Goal: Transaction & Acquisition: Download file/media

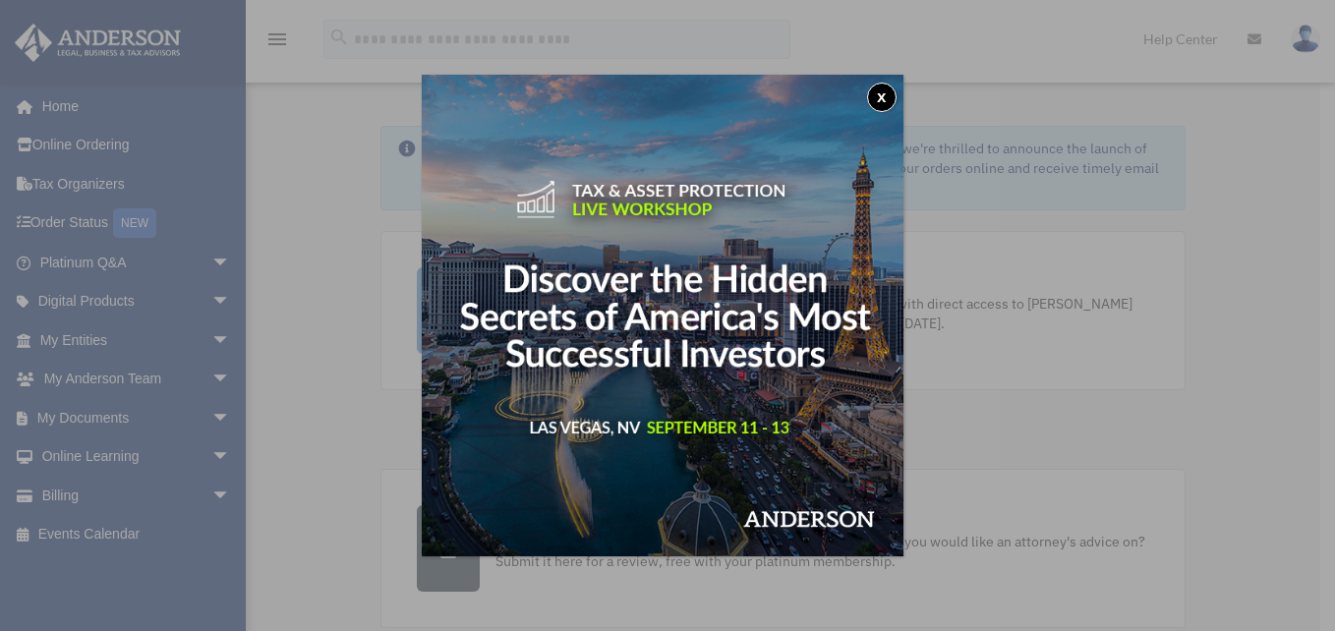
click at [205, 335] on div "x" at bounding box center [667, 315] width 1335 height 631
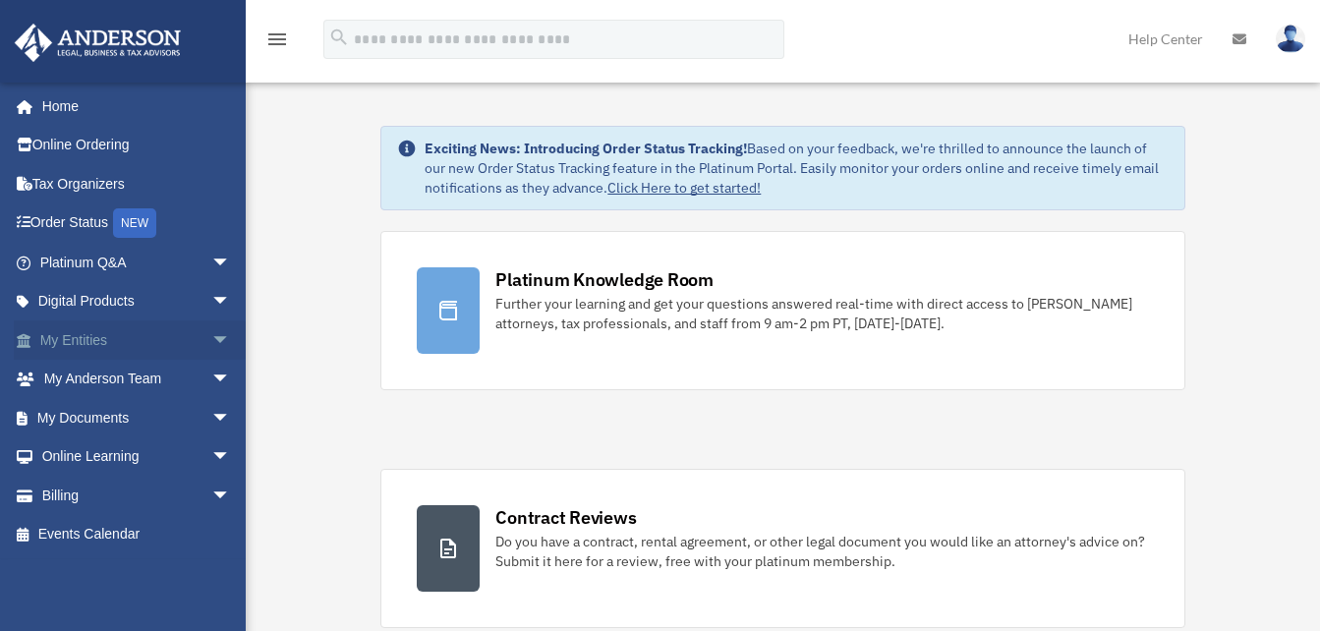
click at [211, 335] on span "arrow_drop_down" at bounding box center [230, 340] width 39 height 40
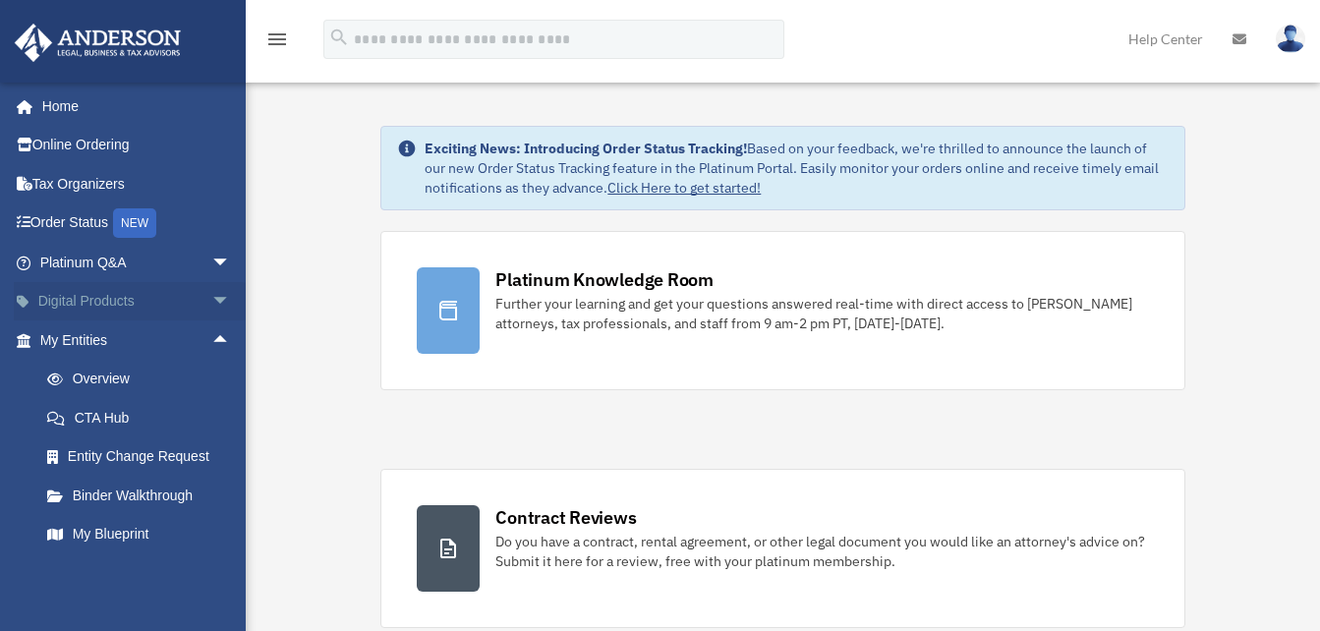
click at [211, 293] on span "arrow_drop_down" at bounding box center [230, 302] width 39 height 40
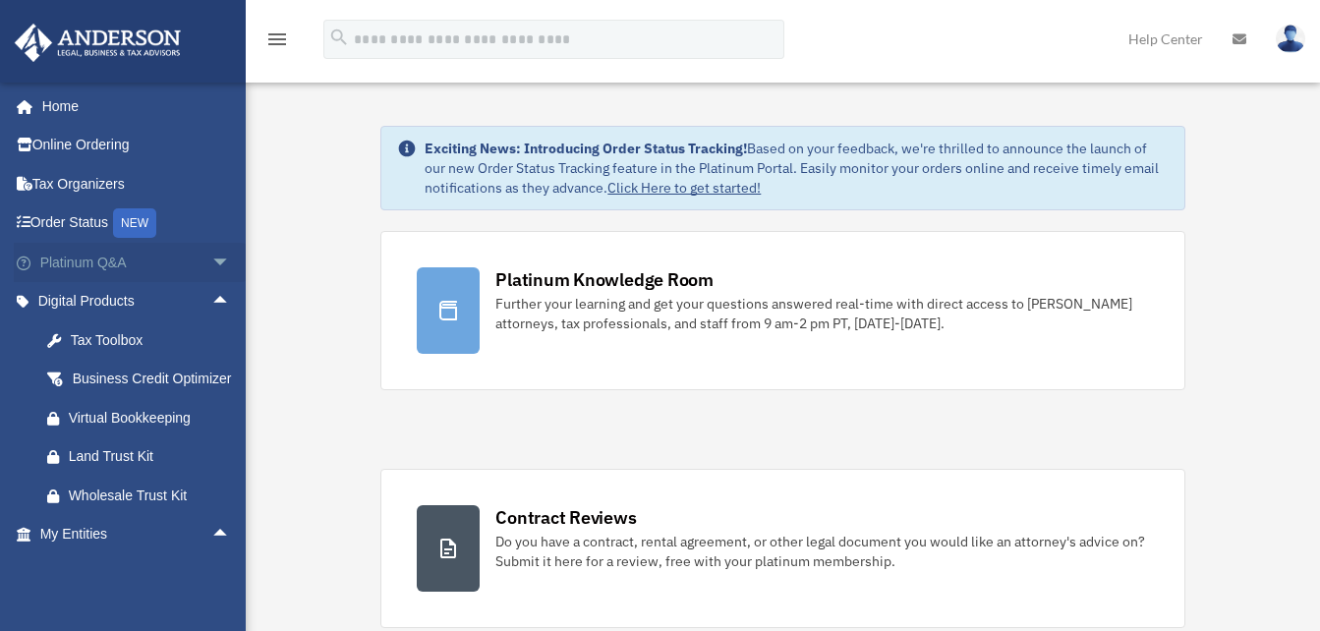
click at [211, 260] on span "arrow_drop_down" at bounding box center [230, 263] width 39 height 40
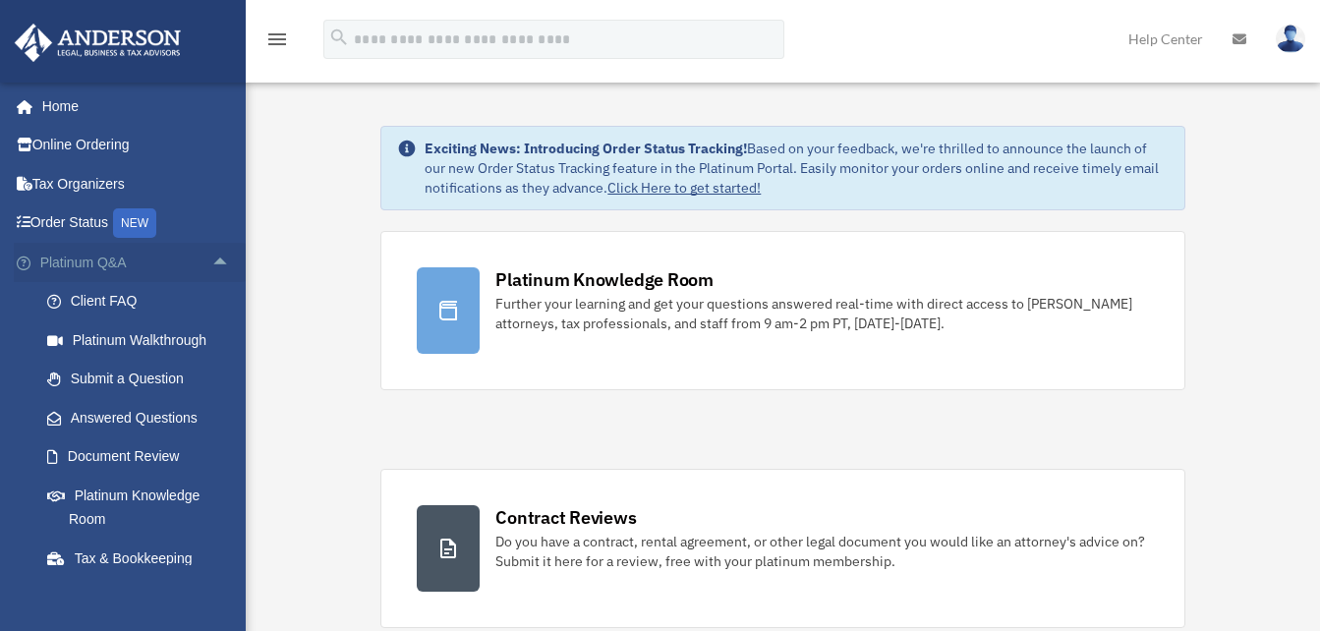
click at [211, 258] on span "arrow_drop_up" at bounding box center [230, 263] width 39 height 40
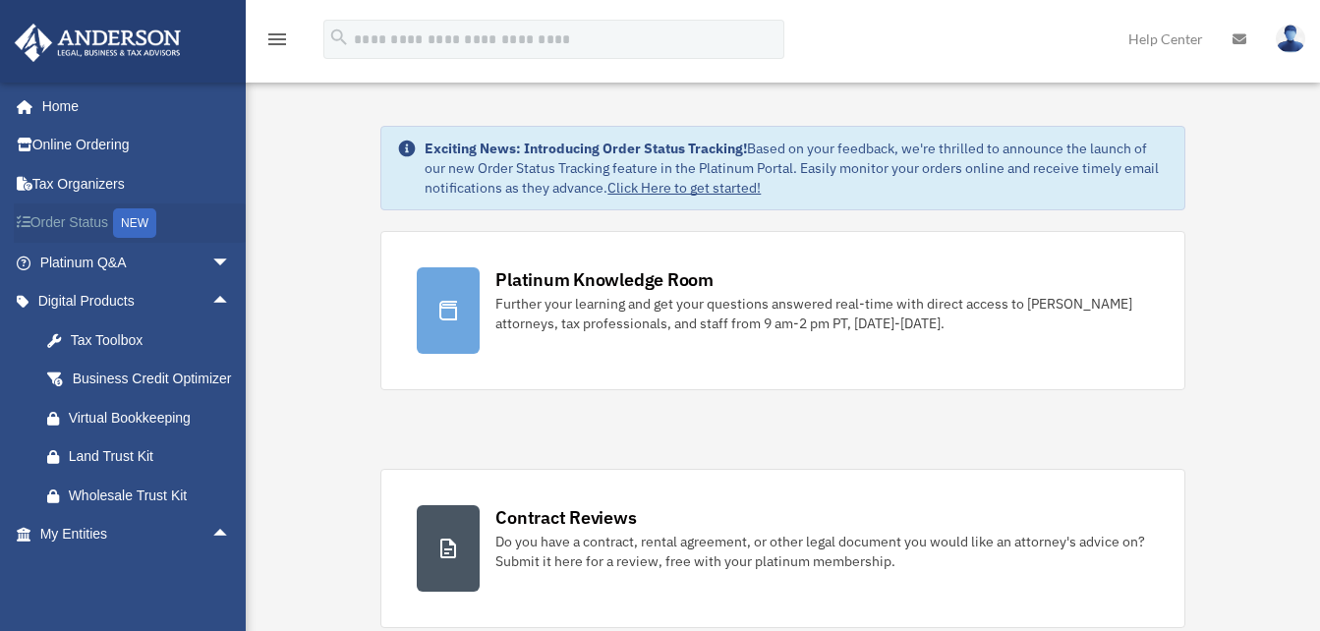
click at [141, 219] on div "NEW" at bounding box center [134, 222] width 43 height 29
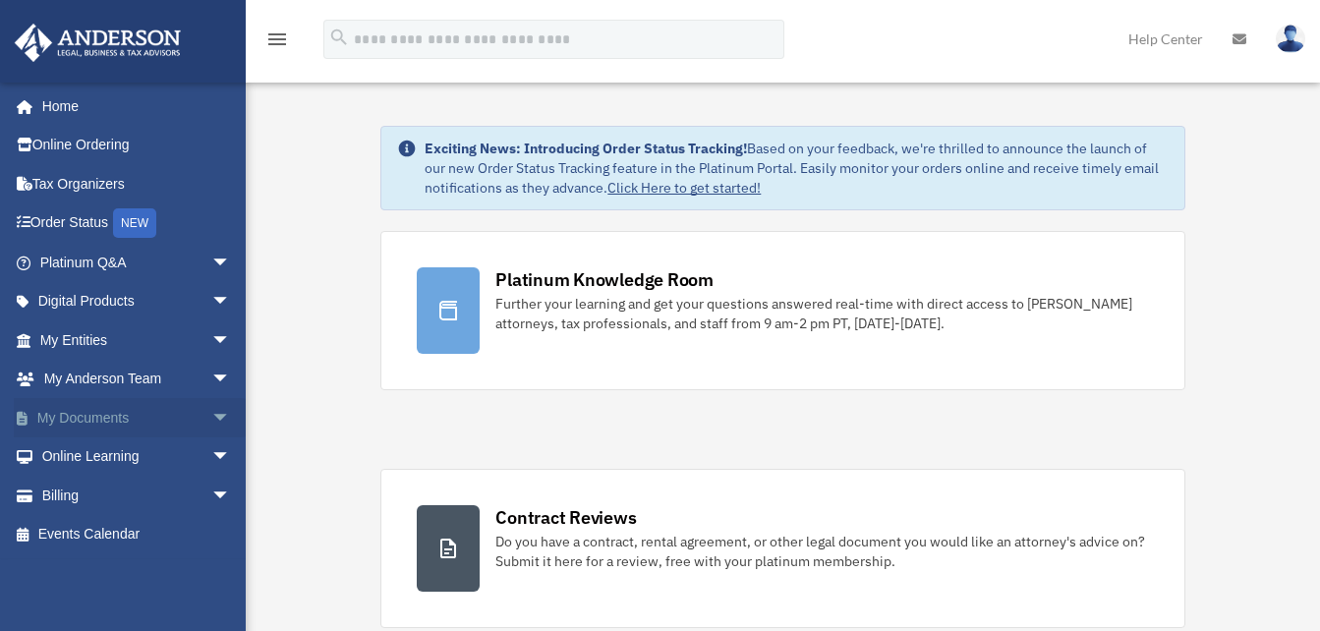
click at [211, 418] on span "arrow_drop_down" at bounding box center [230, 418] width 39 height 40
click at [164, 449] on link "Box" at bounding box center [144, 456] width 233 height 39
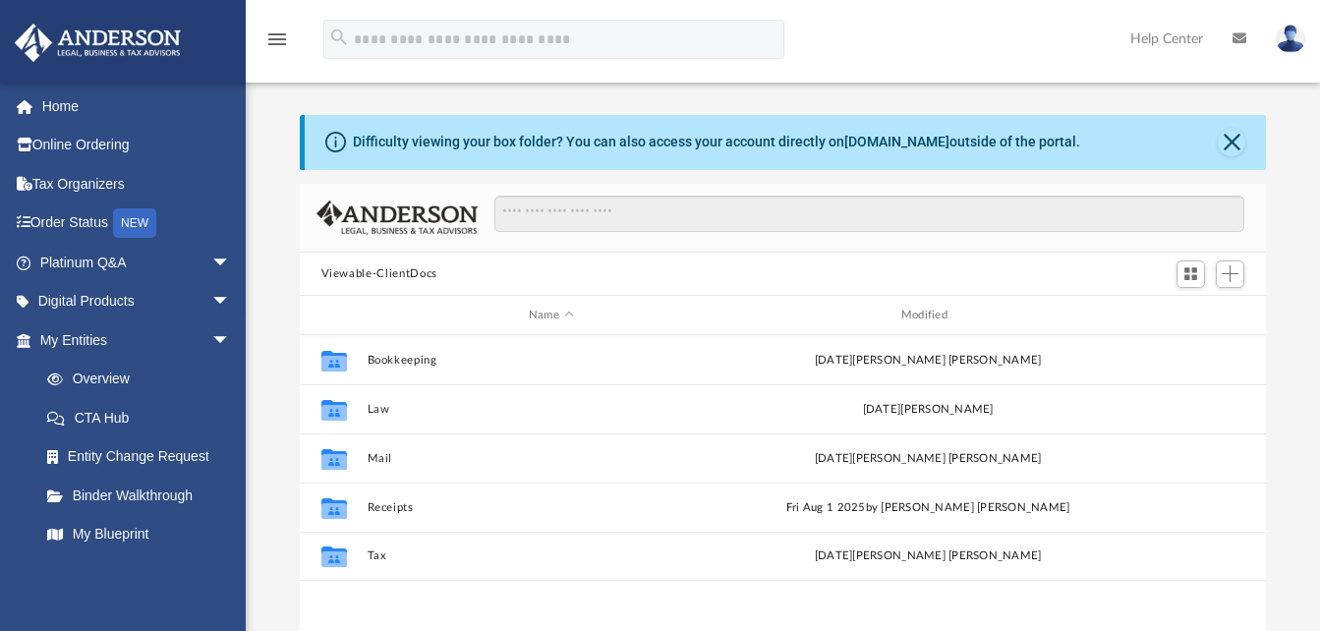
scroll to position [432, 951]
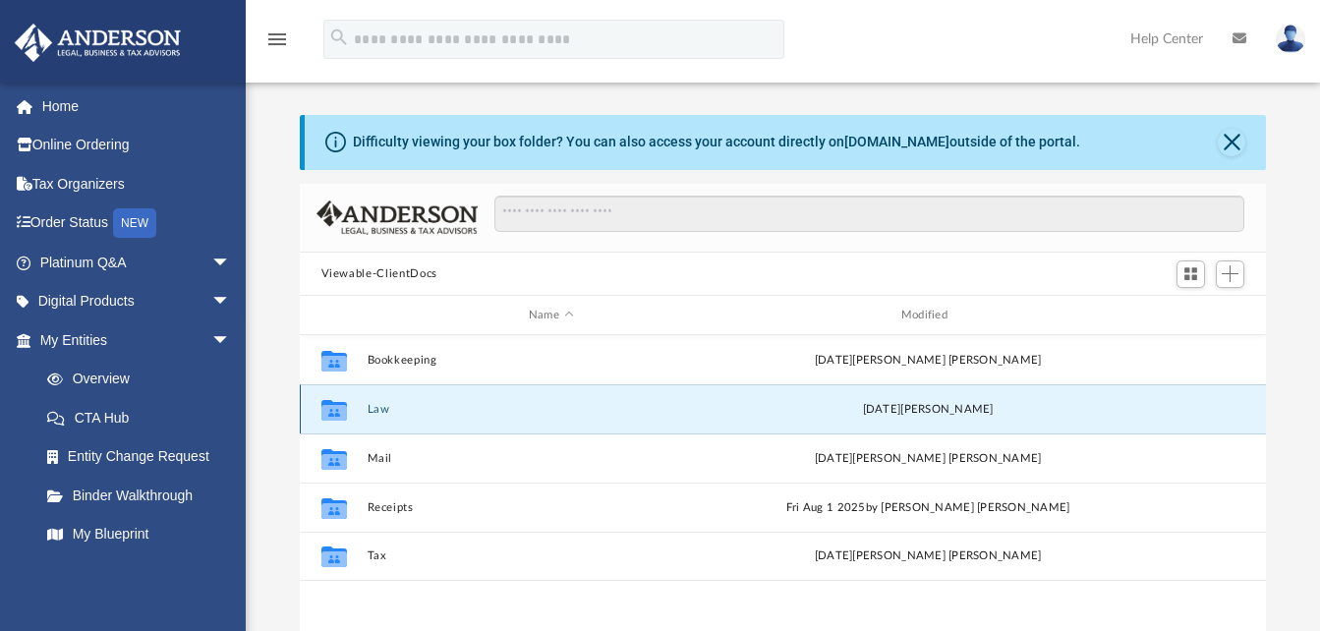
click at [382, 409] on button "Law" at bounding box center [551, 409] width 369 height 13
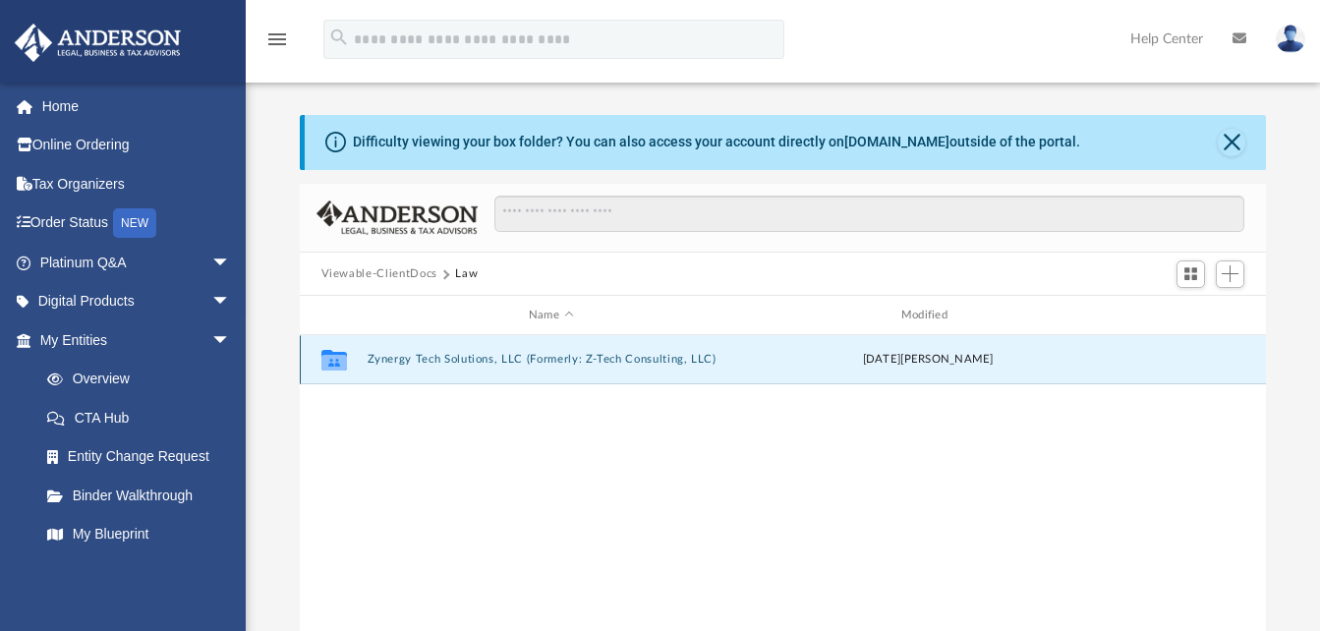
click at [528, 365] on button "Zynergy Tech Solutions, LLC (Formerly: Z-Tech Consulting, LLC)" at bounding box center [551, 360] width 369 height 13
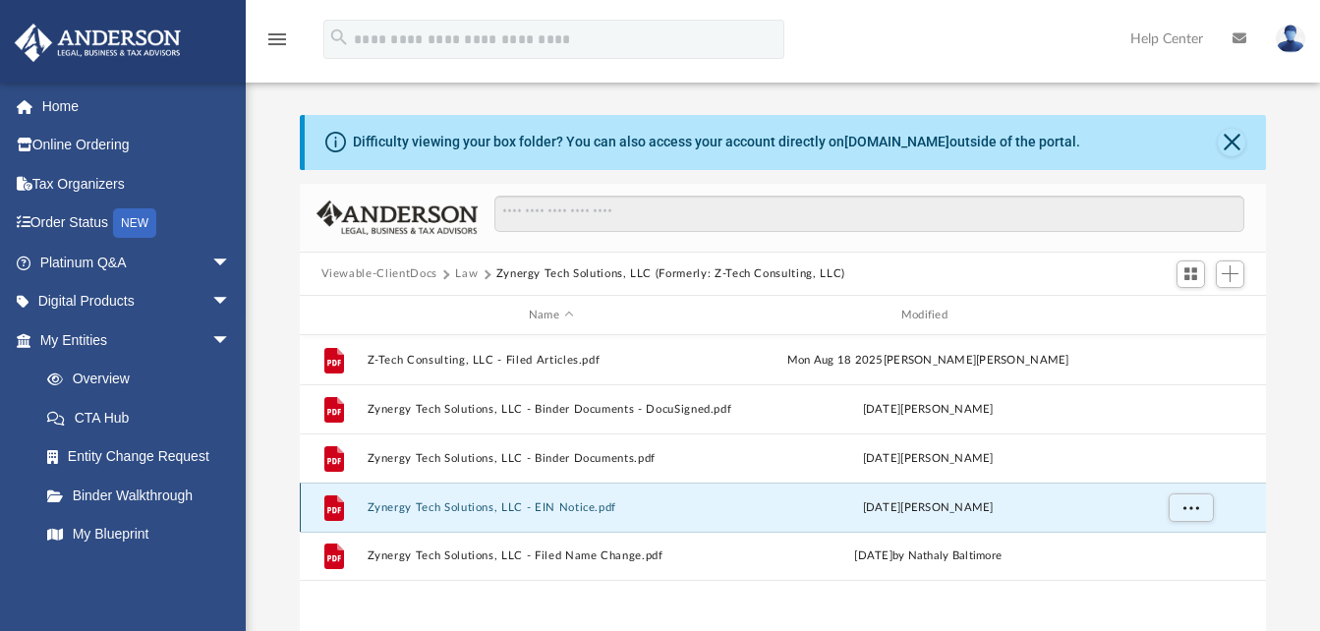
click at [540, 505] on button "Zynergy Tech Solutions, LLC - EIN Notice.pdf" at bounding box center [551, 507] width 369 height 13
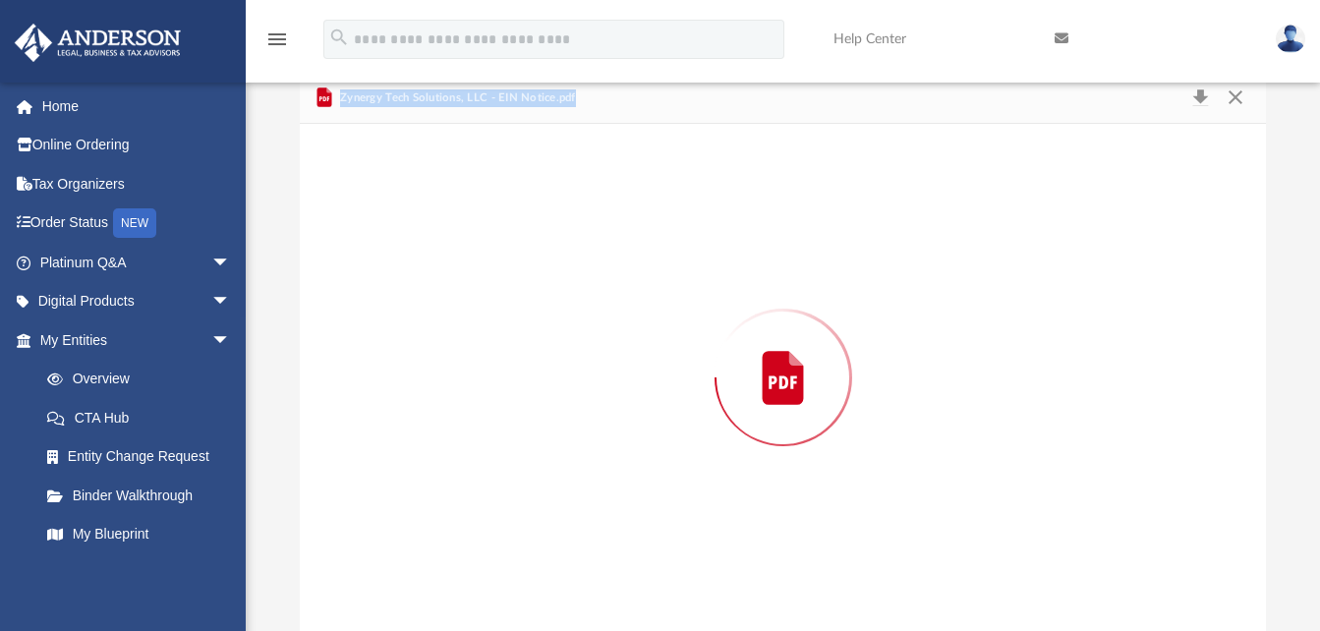
click at [540, 505] on div "Preview" at bounding box center [783, 377] width 967 height 507
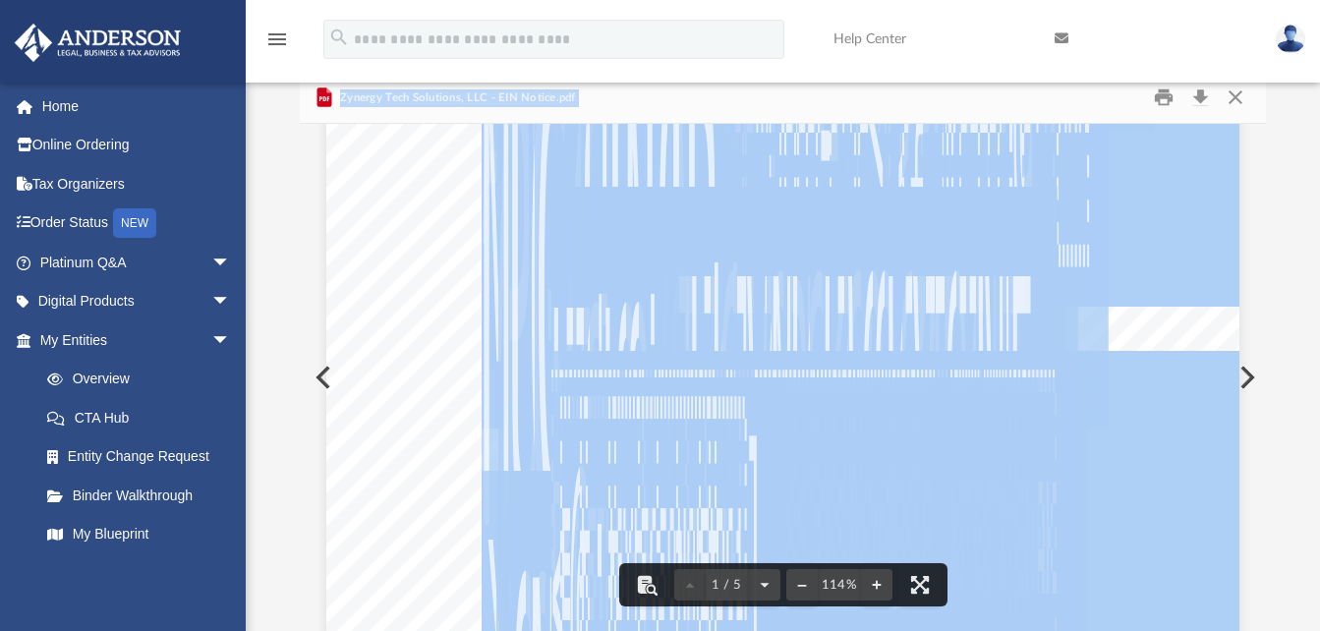
scroll to position [262, 0]
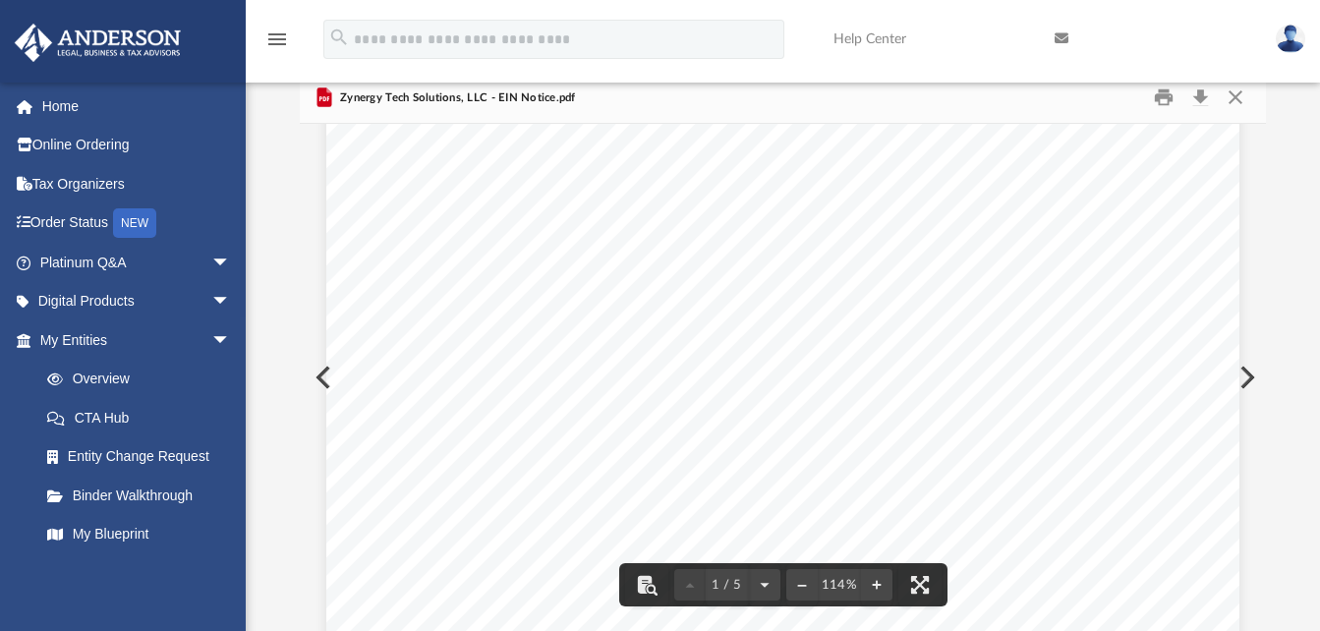
click at [649, 385] on span "j" at bounding box center [651, 542] width 25 height 447
click at [533, 480] on span "n" at bounding box center [539, 574] width 13 height 239
click at [559, 413] on span "" at bounding box center [570, 509] width 22 height 239
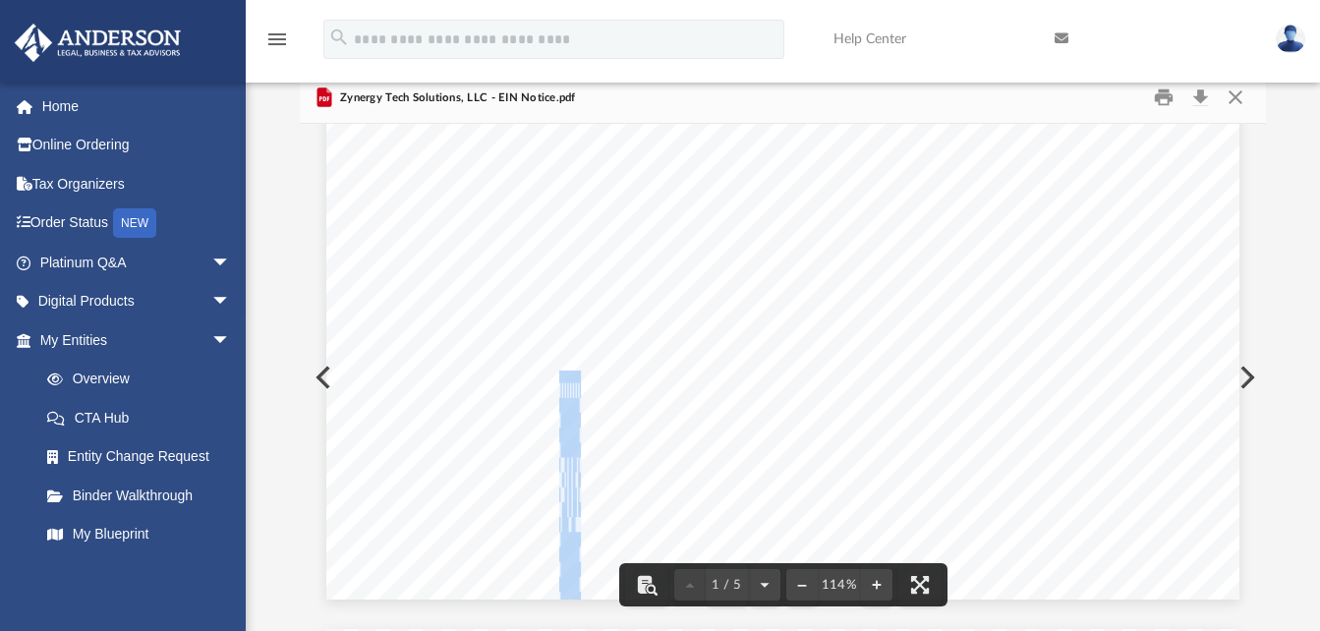
click at [559, 413] on span "" at bounding box center [570, 509] width 22 height 239
drag, startPoint x: 554, startPoint y: 413, endPoint x: 779, endPoint y: 427, distance: 225.5
click at [779, 427] on div "                                      …" at bounding box center [782, 8] width 913 height 1181
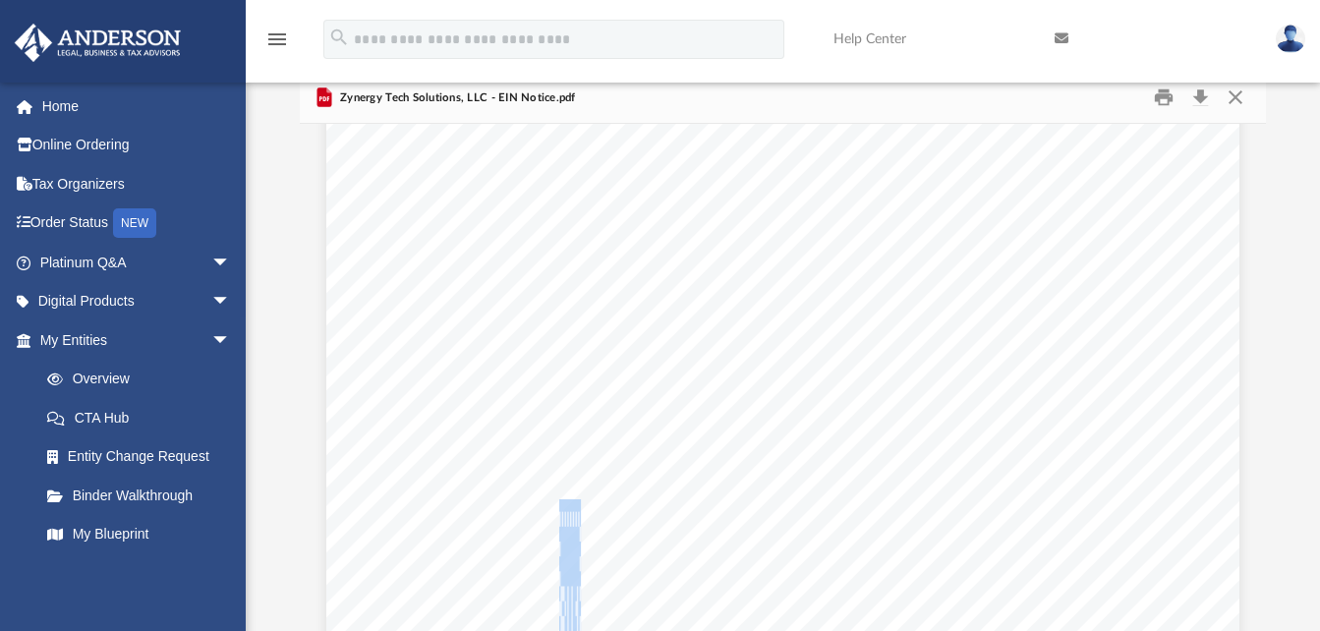
scroll to position [590, 0]
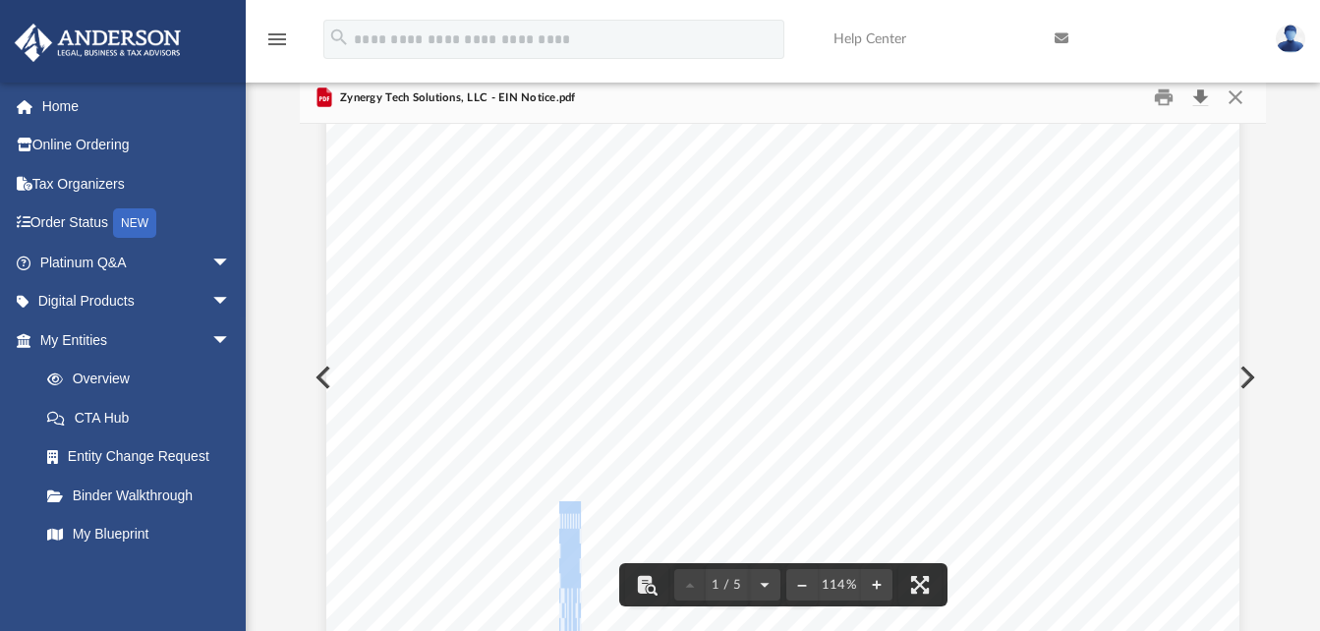
click at [1207, 94] on button "Download" at bounding box center [1199, 98] width 35 height 30
click at [1064, 454] on span "Page 1" at bounding box center [1042, 296] width 215 height 358
click at [326, 366] on div "                                      …" at bounding box center [782, 139] width 913 height 1181
click at [326, 376] on div "                                      …" at bounding box center [782, 139] width 913 height 1181
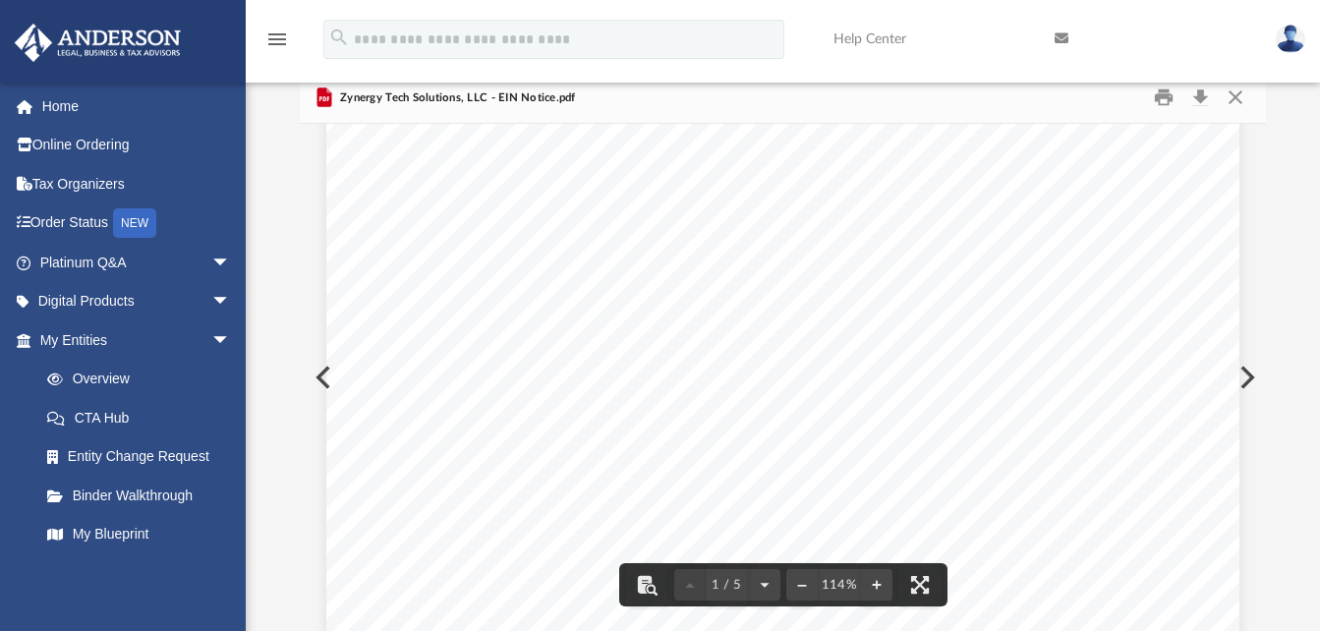
scroll to position [0, 0]
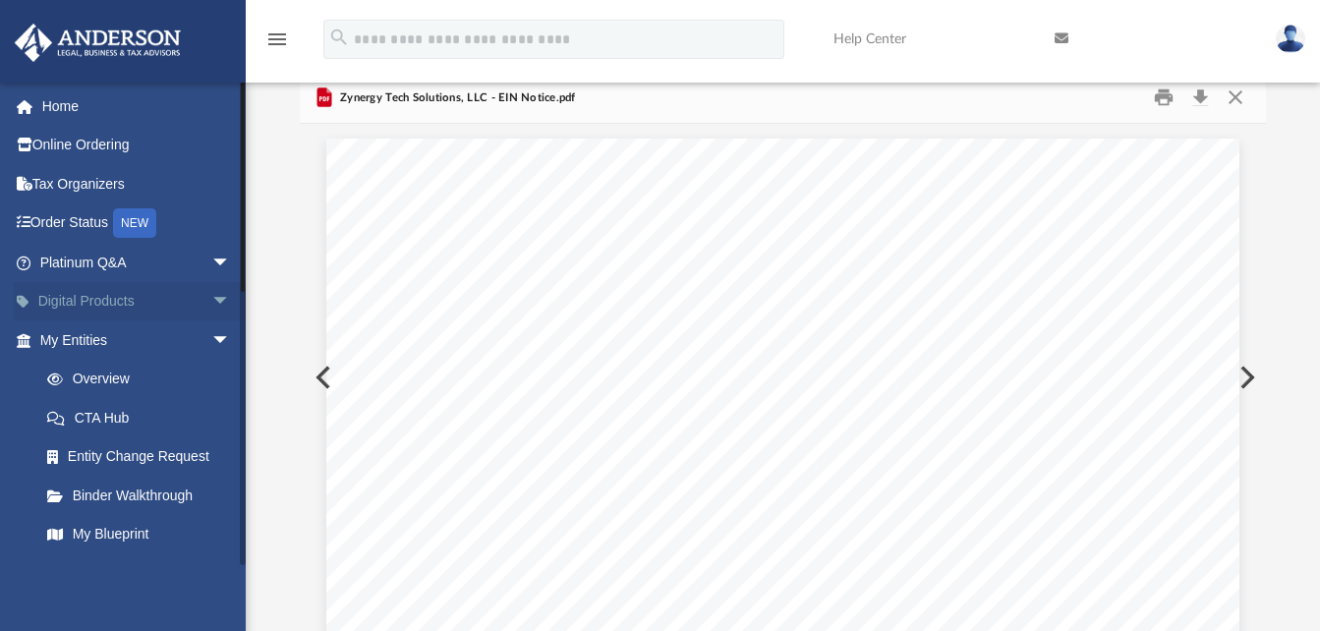
click at [211, 295] on span "arrow_drop_down" at bounding box center [230, 302] width 39 height 40
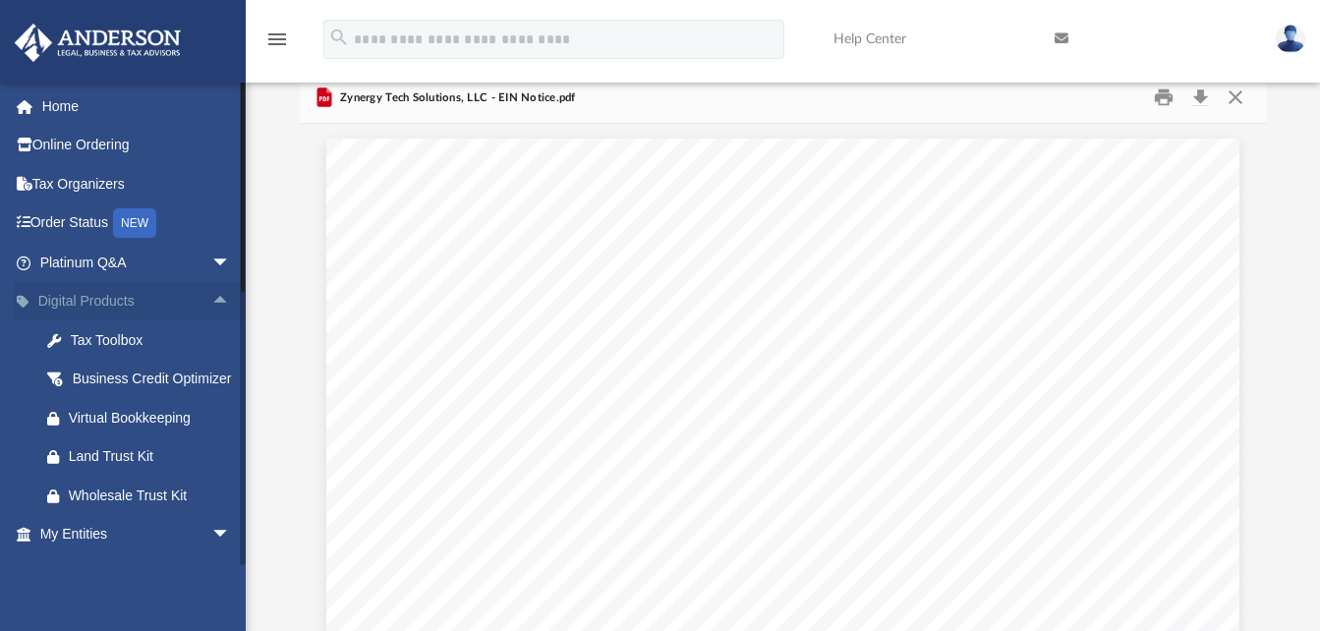
click at [211, 304] on span "arrow_drop_up" at bounding box center [230, 302] width 39 height 40
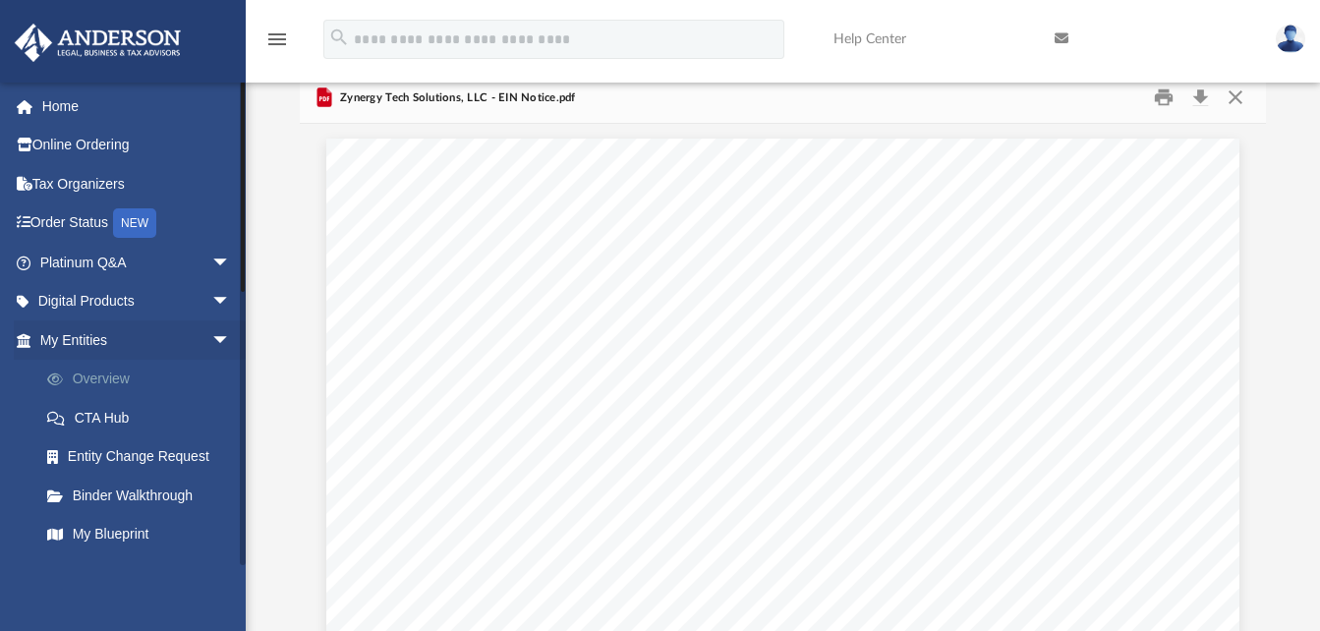
click at [165, 375] on link "Overview" at bounding box center [144, 379] width 233 height 39
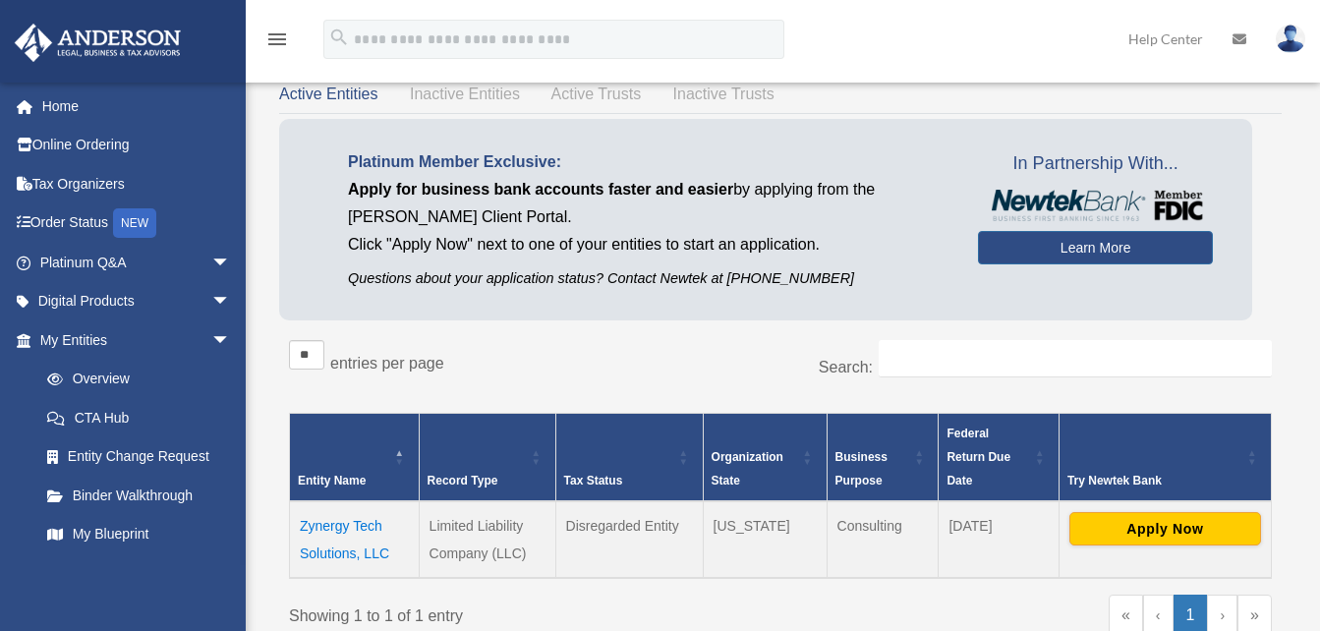
scroll to position [66, 0]
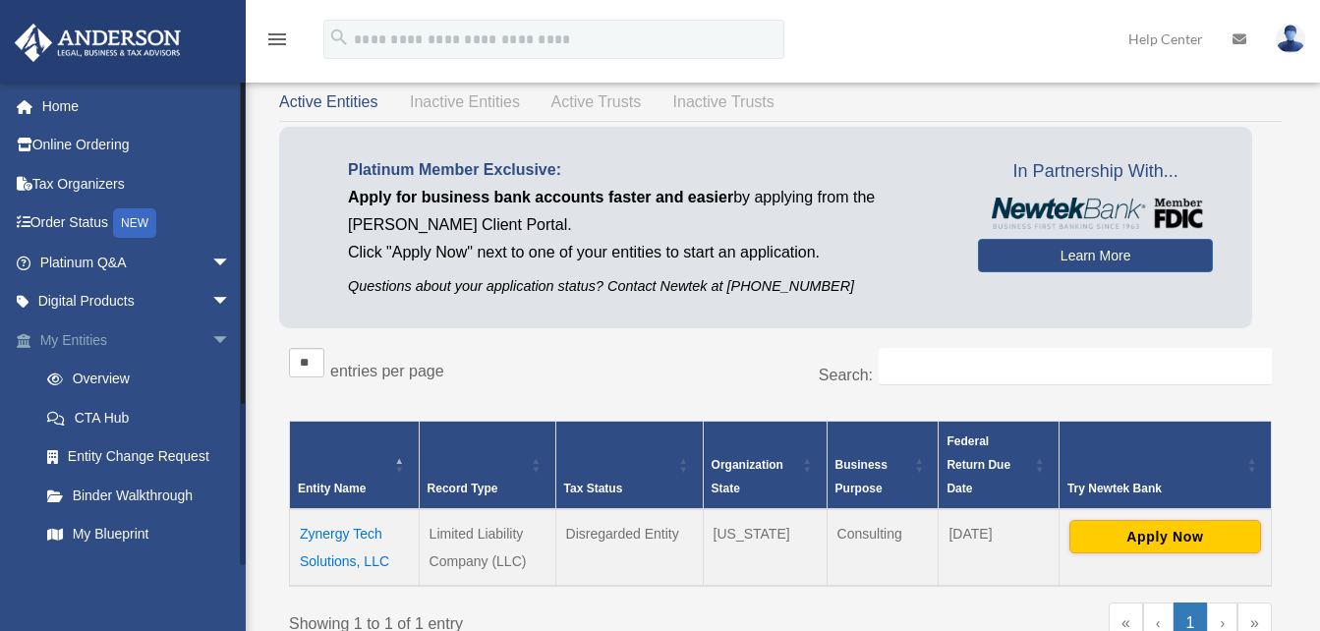
click at [211, 336] on span "arrow_drop_down" at bounding box center [230, 340] width 39 height 40
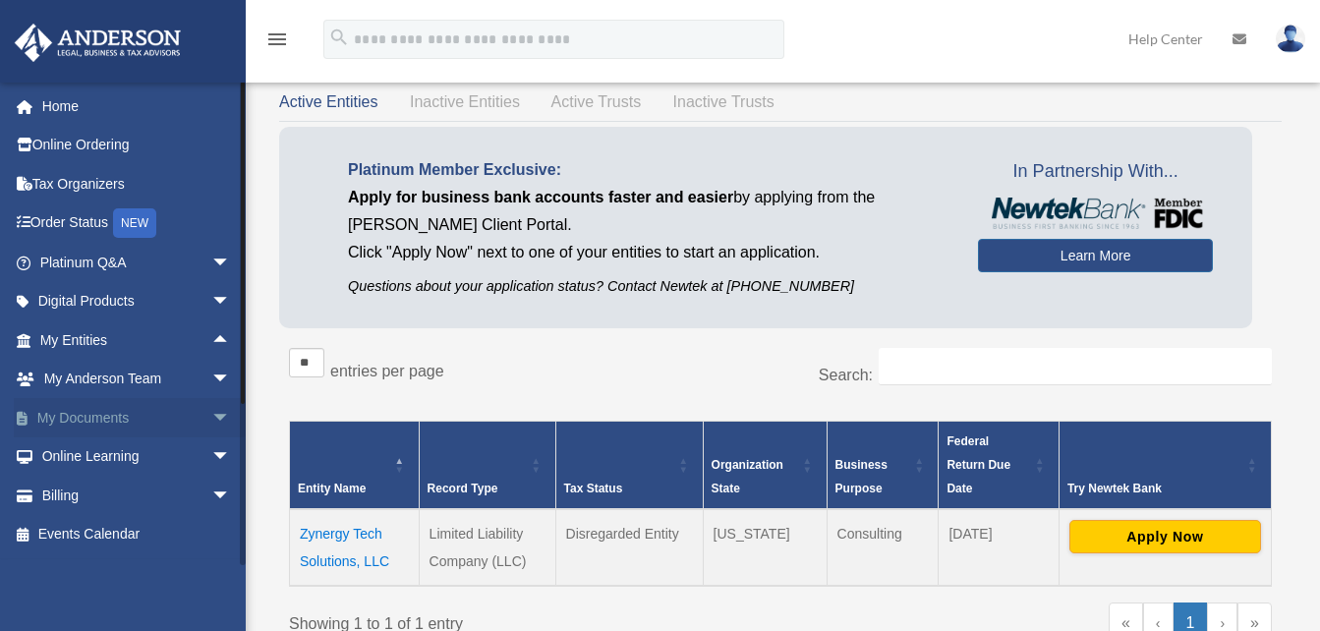
click at [211, 410] on span "arrow_drop_down" at bounding box center [230, 418] width 39 height 40
click at [181, 459] on link "Box" at bounding box center [144, 456] width 233 height 39
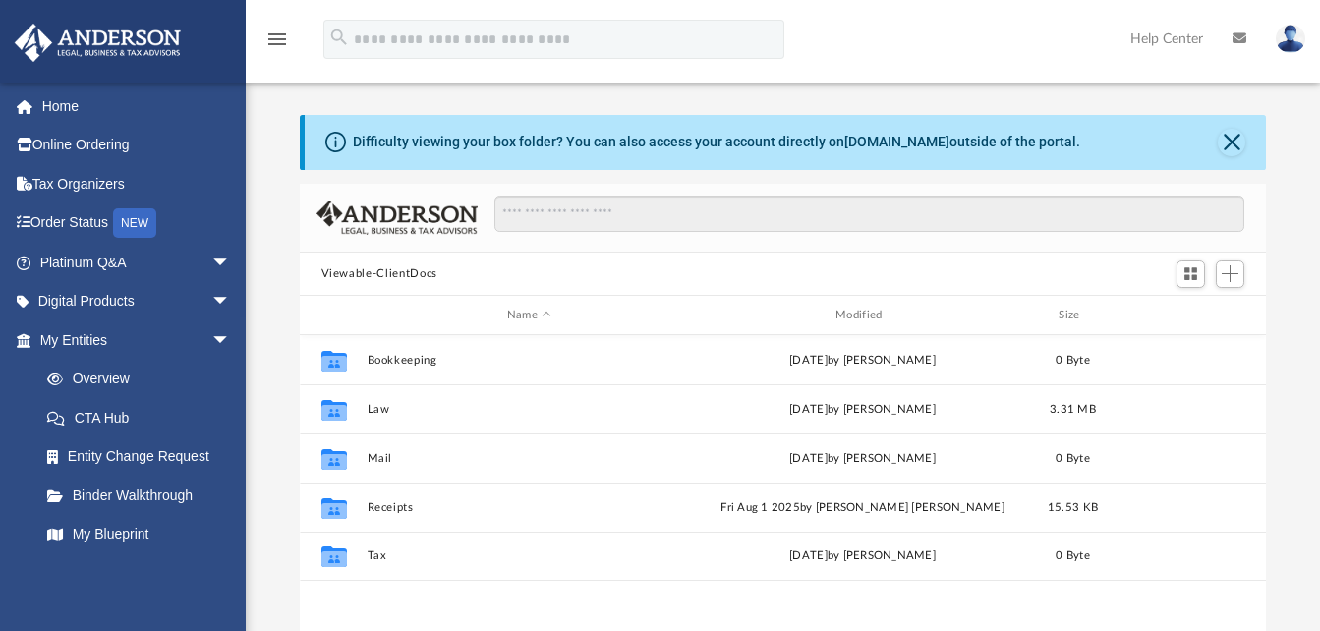
scroll to position [432, 951]
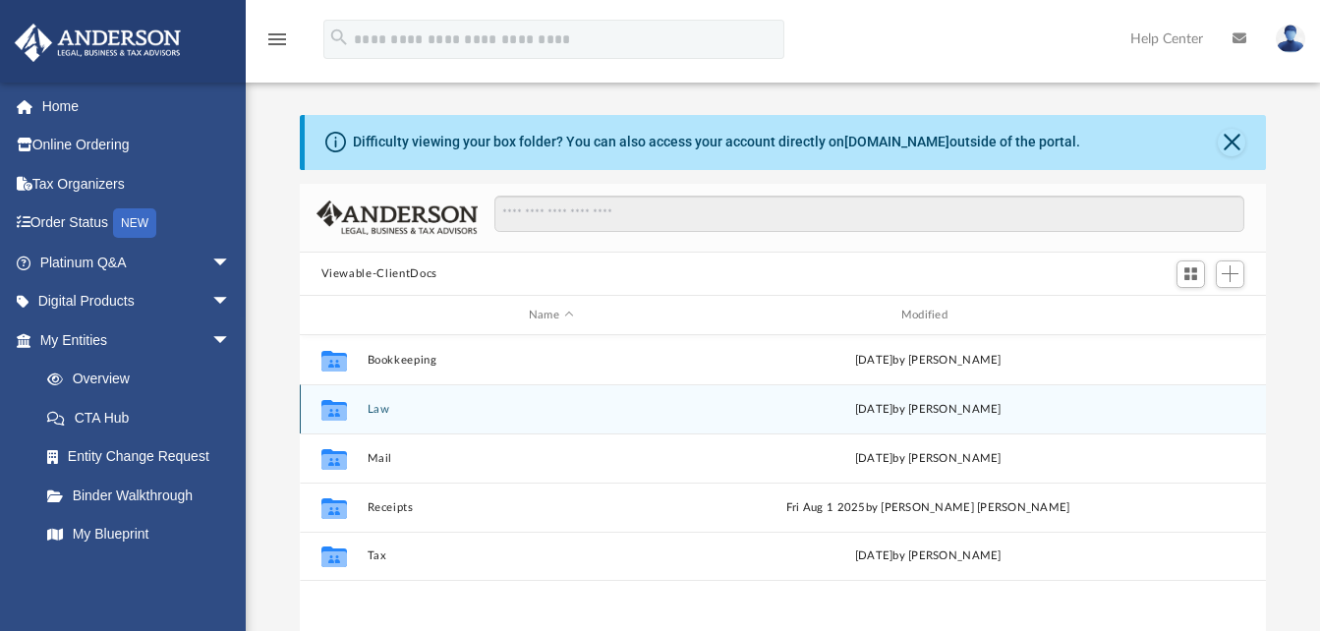
click at [374, 409] on button "Law" at bounding box center [551, 409] width 369 height 13
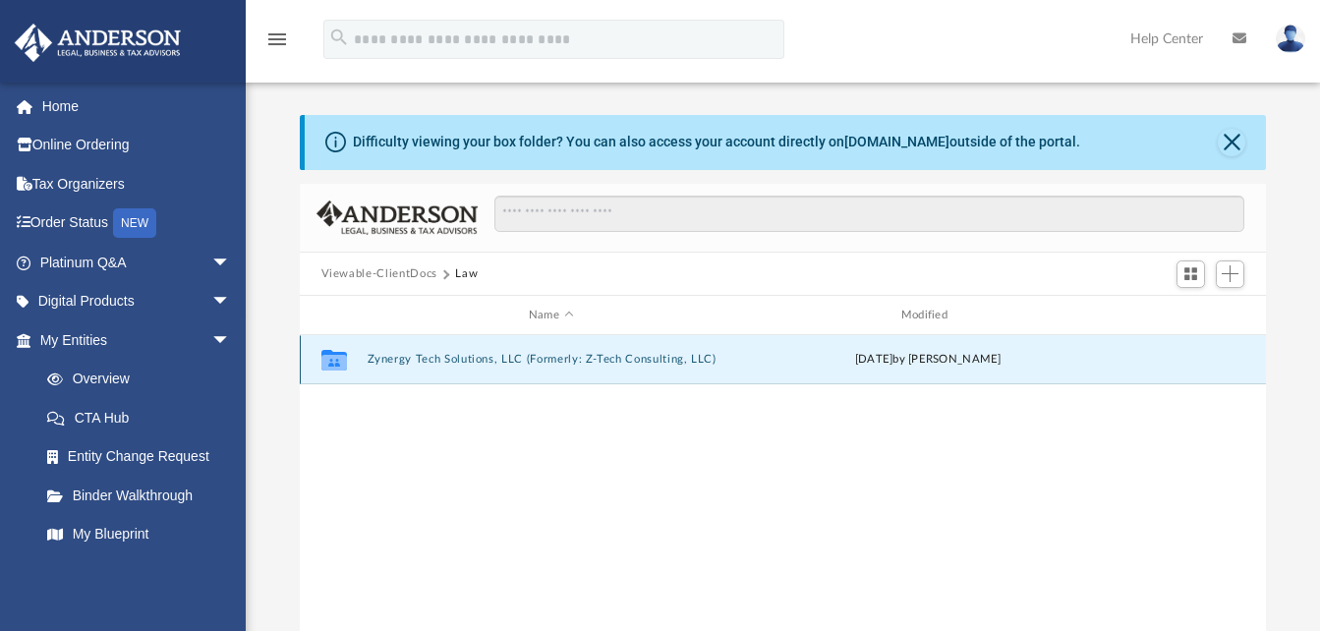
click at [431, 354] on button "Zynergy Tech Solutions, LLC (Formerly: Z-Tech Consulting, LLC)" at bounding box center [551, 360] width 369 height 13
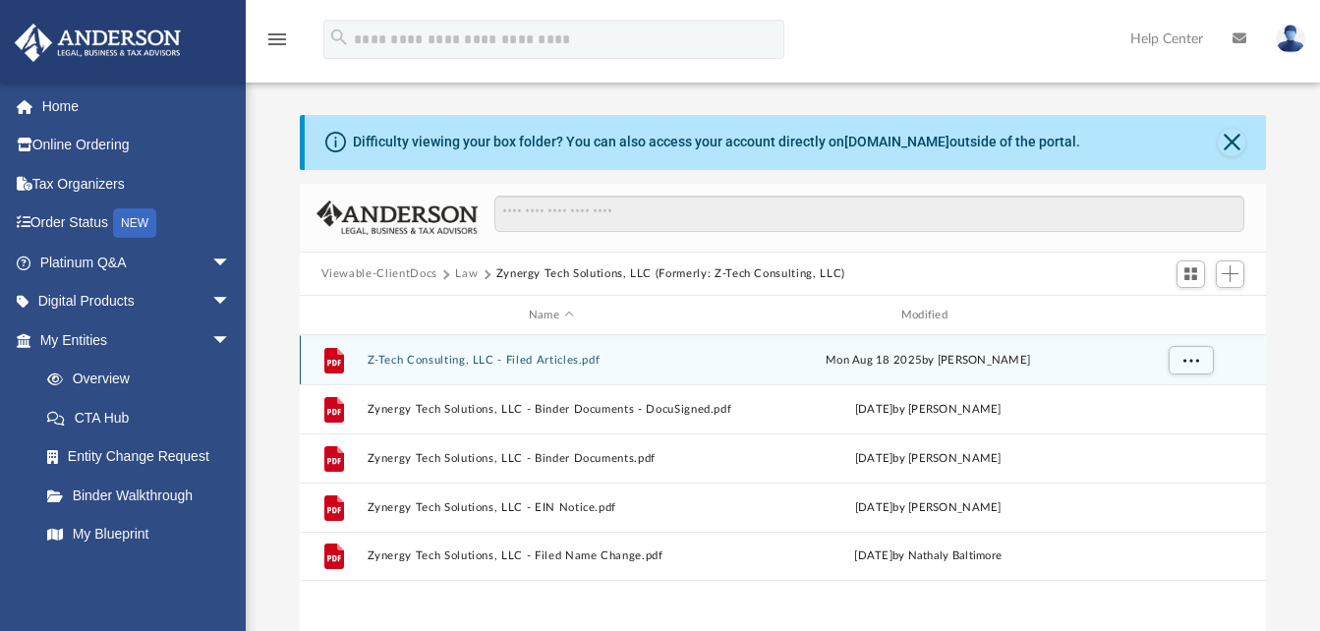
click at [433, 354] on button "Z-Tech Consulting, LLC - Filed Articles.pdf" at bounding box center [551, 360] width 369 height 13
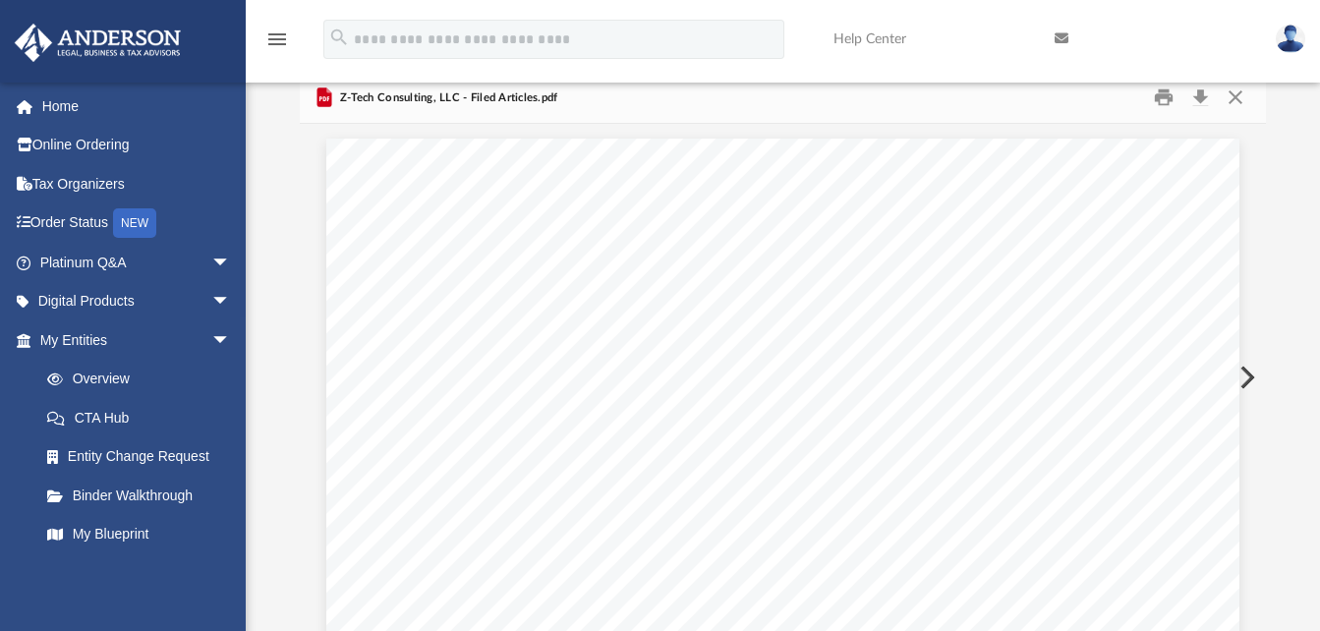
scroll to position [1211, 0]
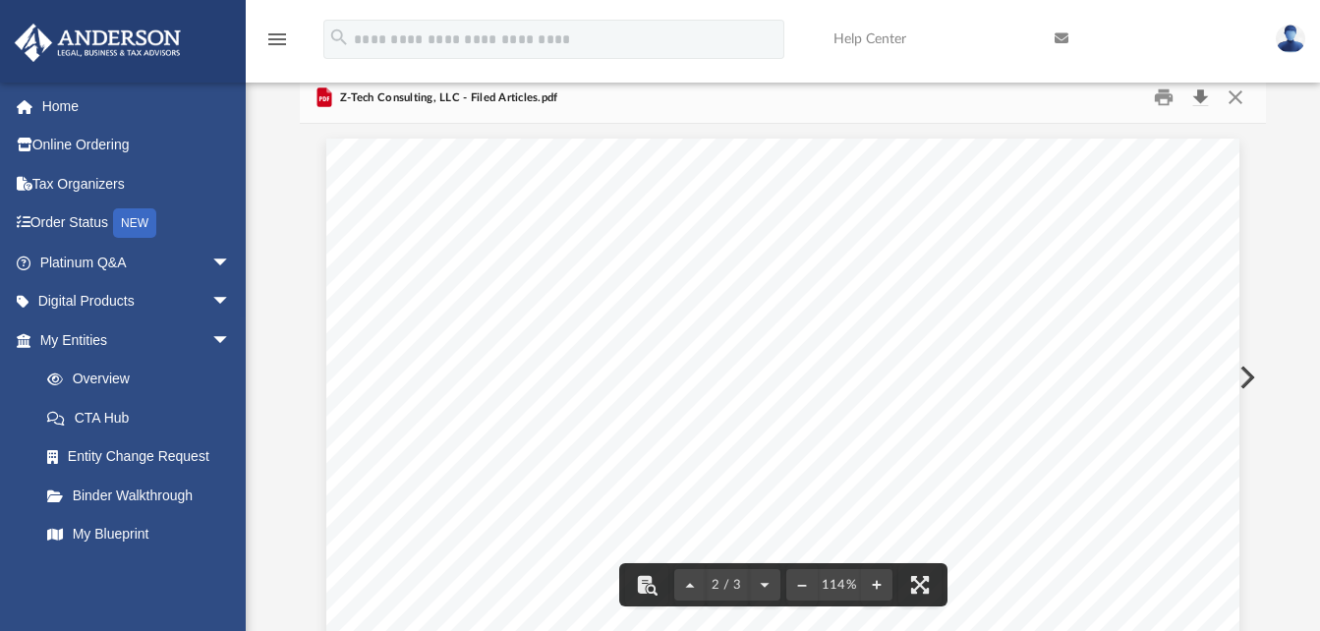
click at [1201, 91] on button "Download" at bounding box center [1199, 98] width 35 height 30
drag, startPoint x: 1140, startPoint y: 418, endPoint x: 1145, endPoint y: 407, distance: 11.9
click at [1231, 102] on button "Close" at bounding box center [1235, 98] width 35 height 30
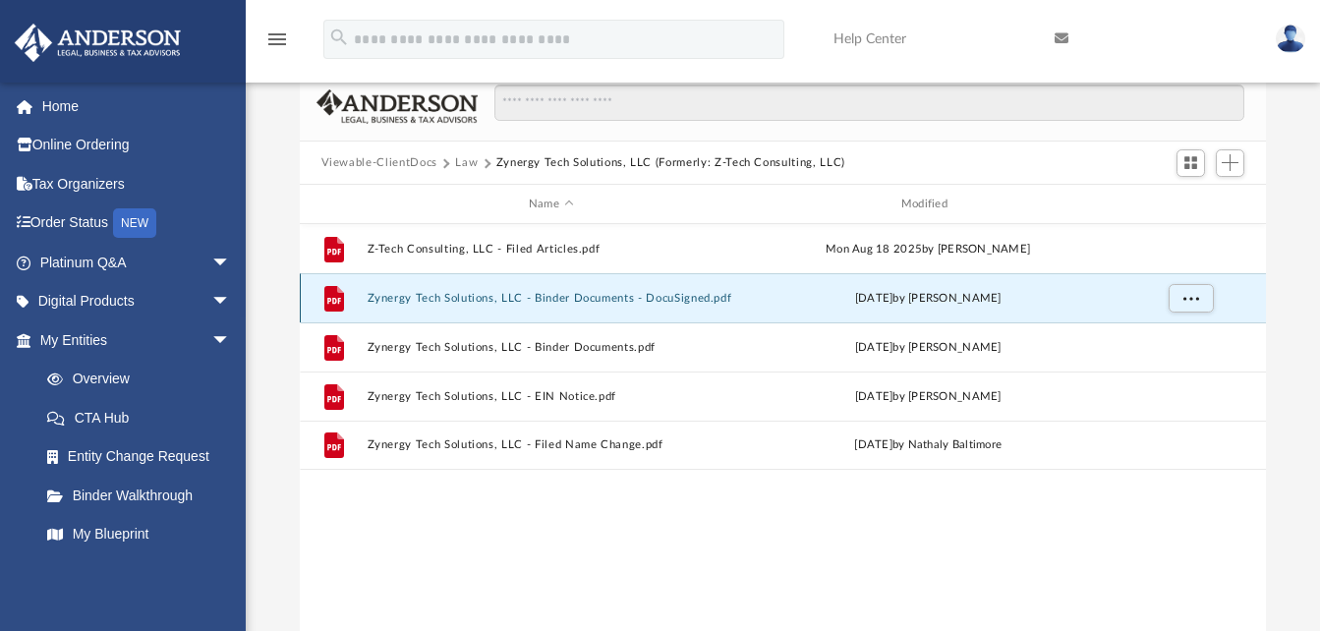
click at [504, 303] on button "Zynergy Tech Solutions, LLC - Binder Documents - DocuSigned.pdf" at bounding box center [551, 298] width 369 height 13
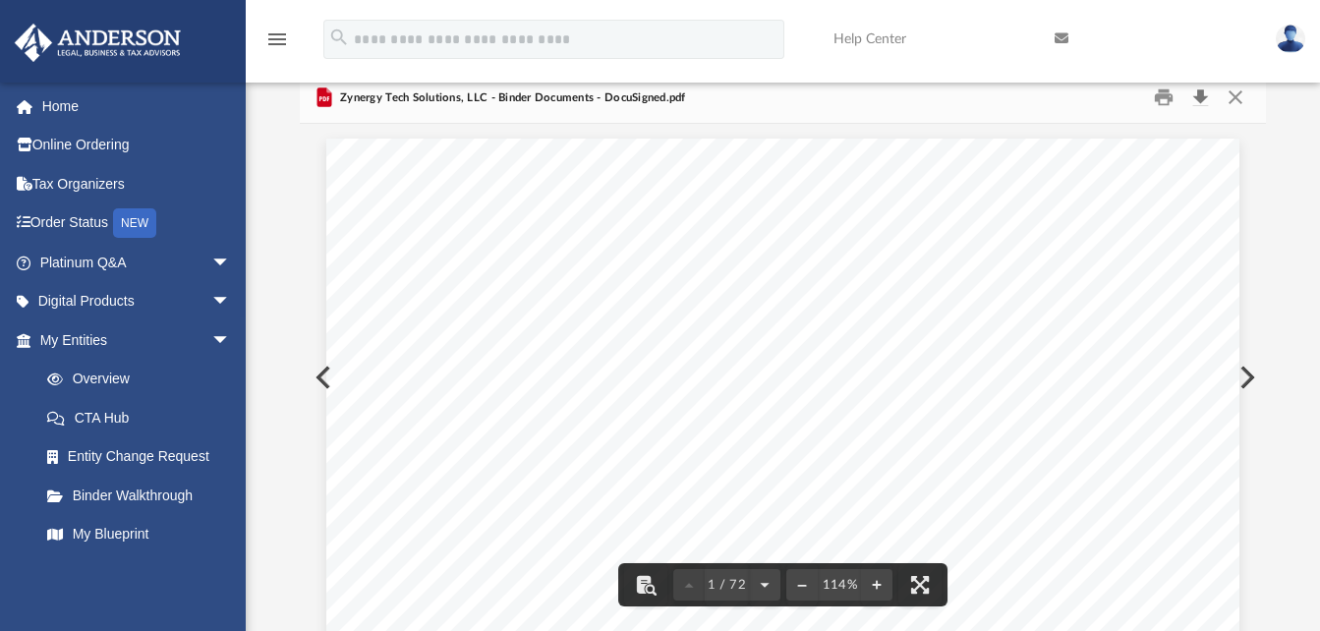
click at [1199, 91] on button "Download" at bounding box center [1199, 98] width 35 height 30
click at [1239, 97] on button "Close" at bounding box center [1235, 98] width 35 height 30
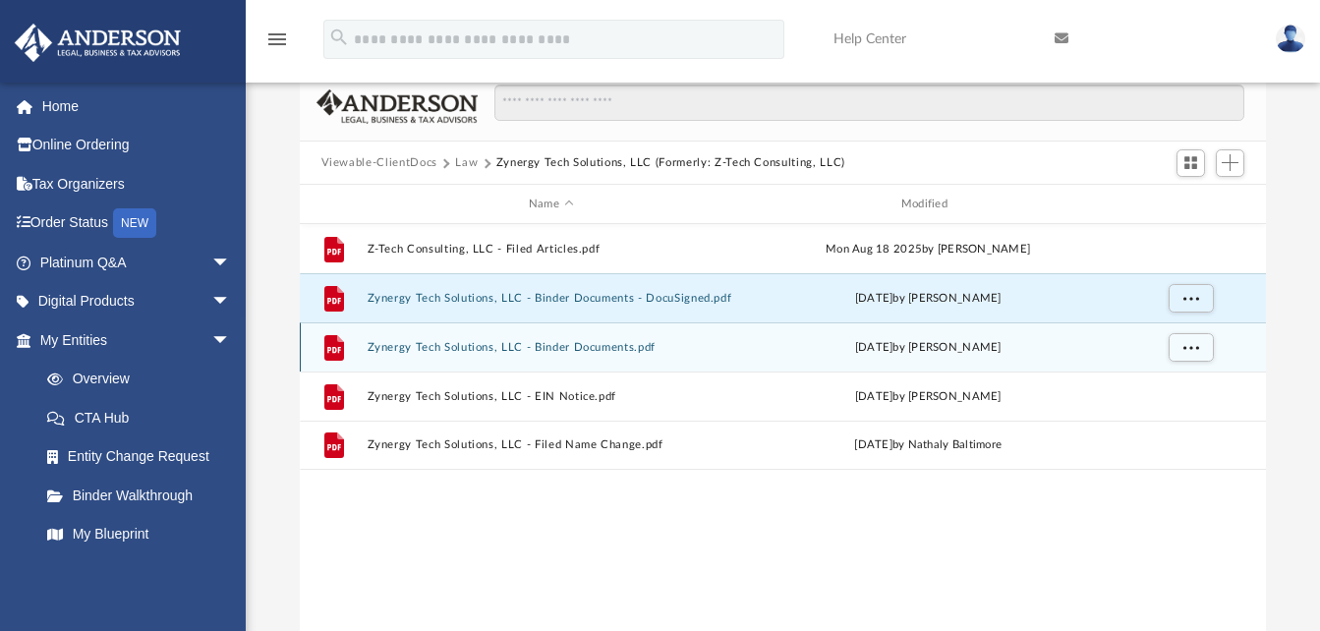
click at [634, 355] on div "File Zynergy Tech Solutions, LLC - Binder Documents.pdf Tue Sep 2 2025 by Heath…" at bounding box center [783, 346] width 967 height 49
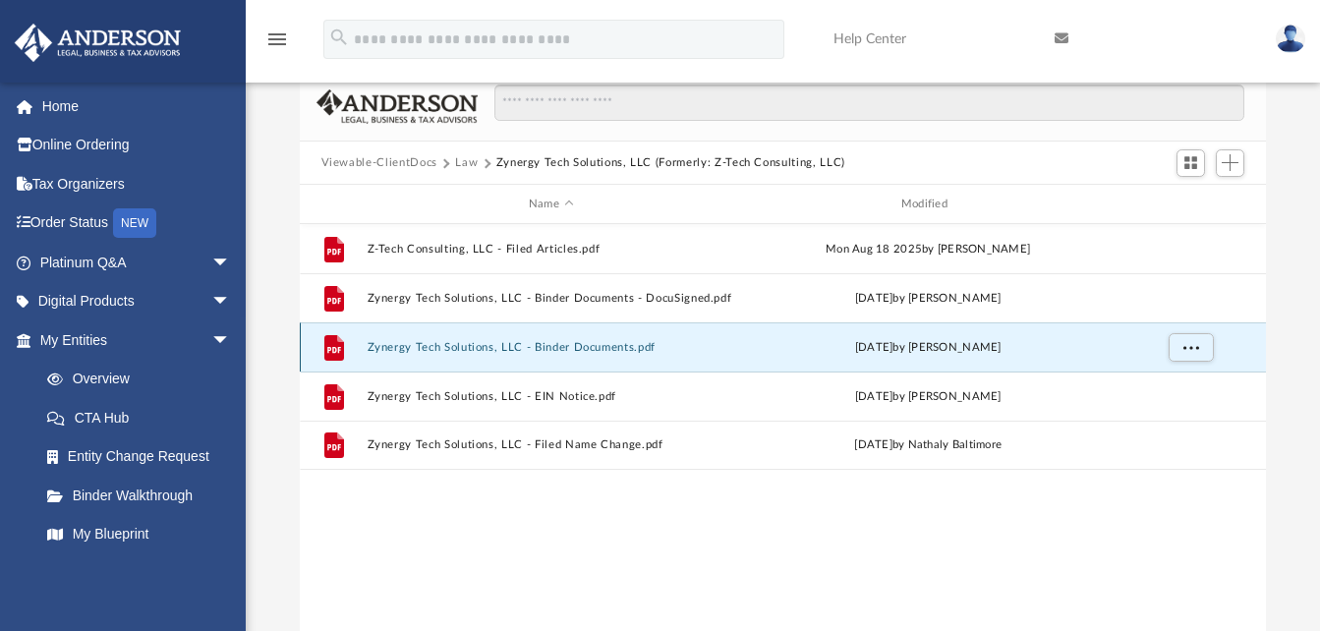
click at [638, 352] on button "Zynergy Tech Solutions, LLC - Binder Documents.pdf" at bounding box center [551, 347] width 369 height 13
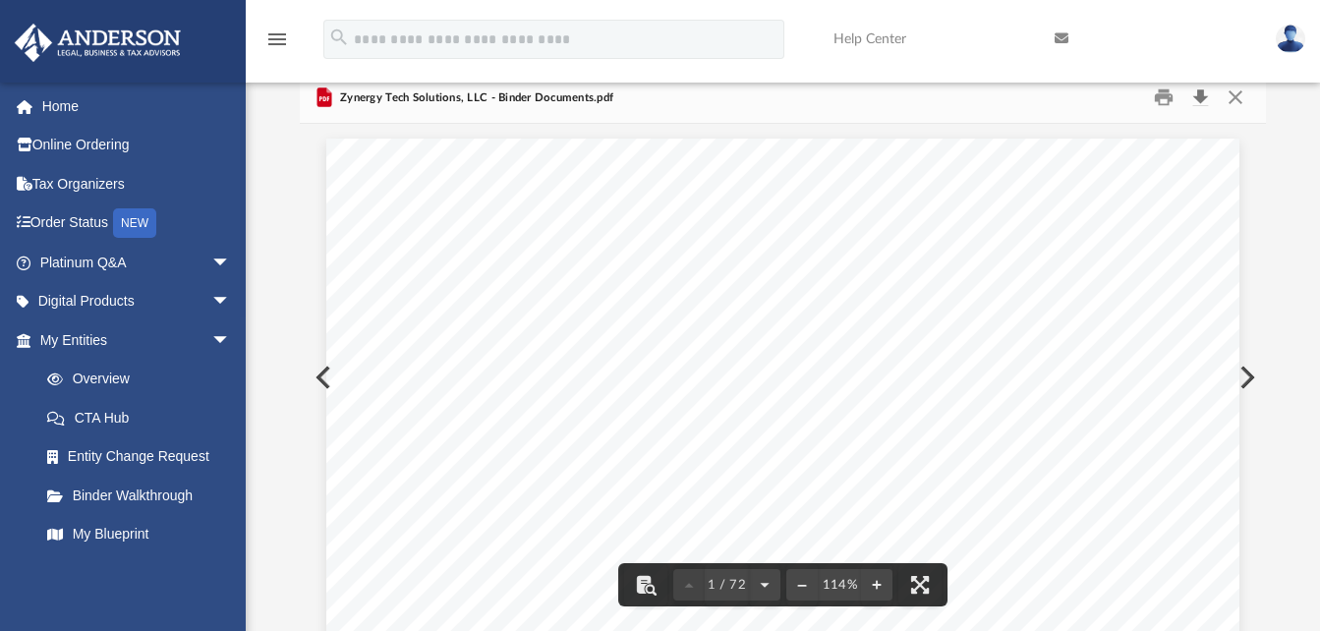
click at [1208, 94] on button "Download" at bounding box center [1199, 98] width 35 height 30
click at [1238, 100] on button "Close" at bounding box center [1235, 98] width 35 height 30
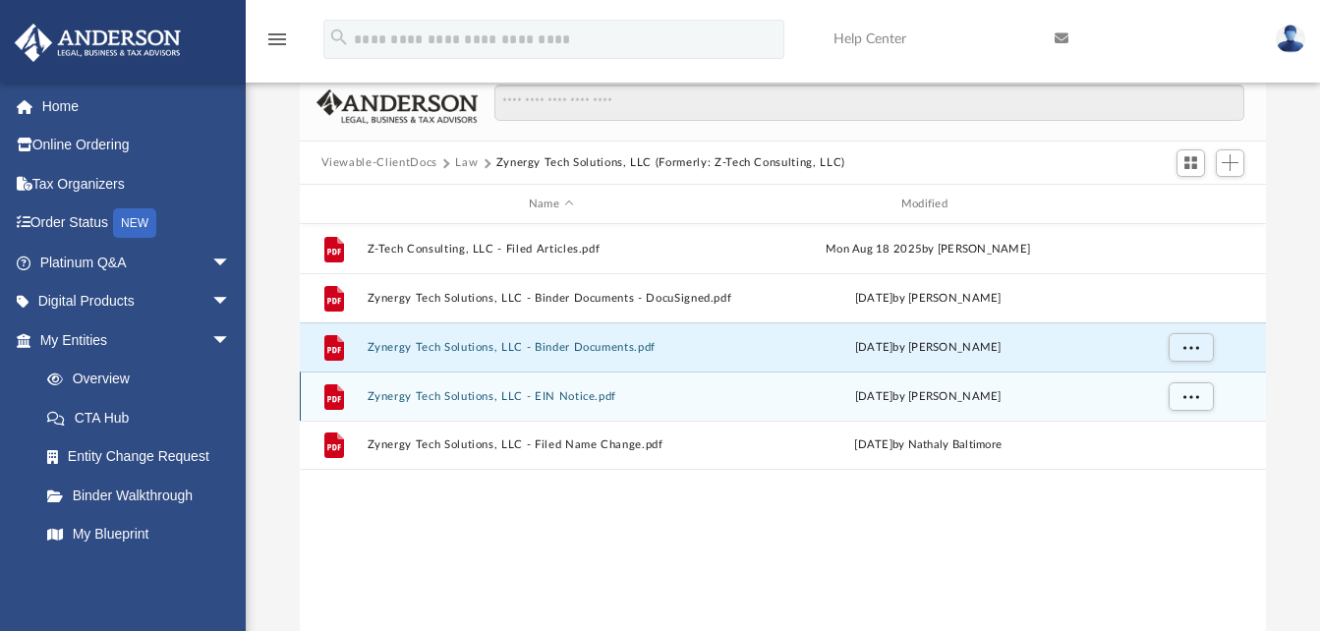
click at [685, 394] on button "Zynergy Tech Solutions, LLC - EIN Notice.pdf" at bounding box center [551, 396] width 369 height 13
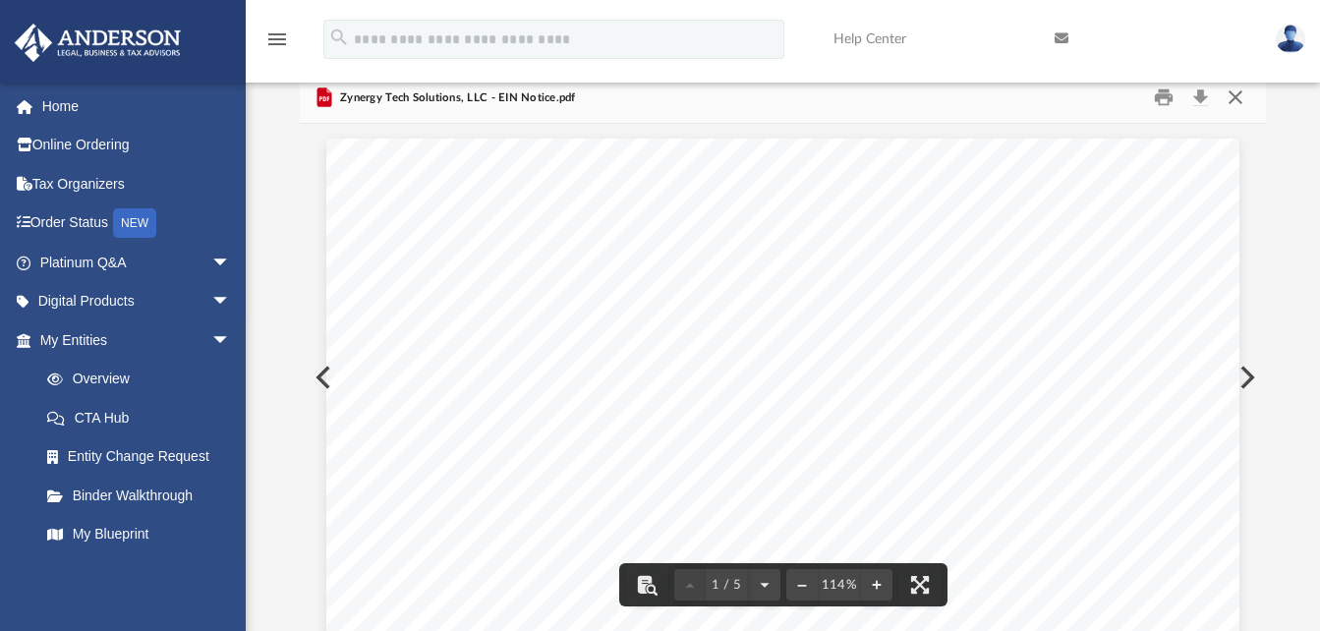
click at [1235, 92] on button "Close" at bounding box center [1235, 98] width 35 height 30
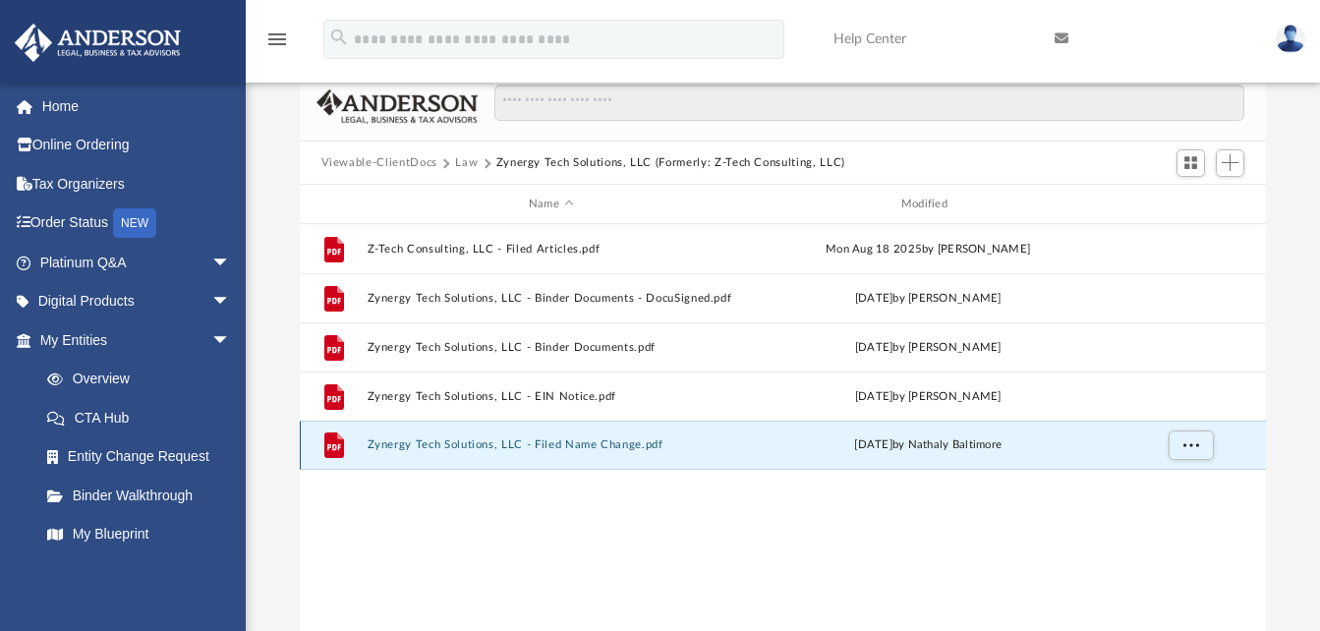
click at [630, 443] on button "Zynergy Tech Solutions, LLC - Filed Name Change.pdf" at bounding box center [551, 445] width 369 height 13
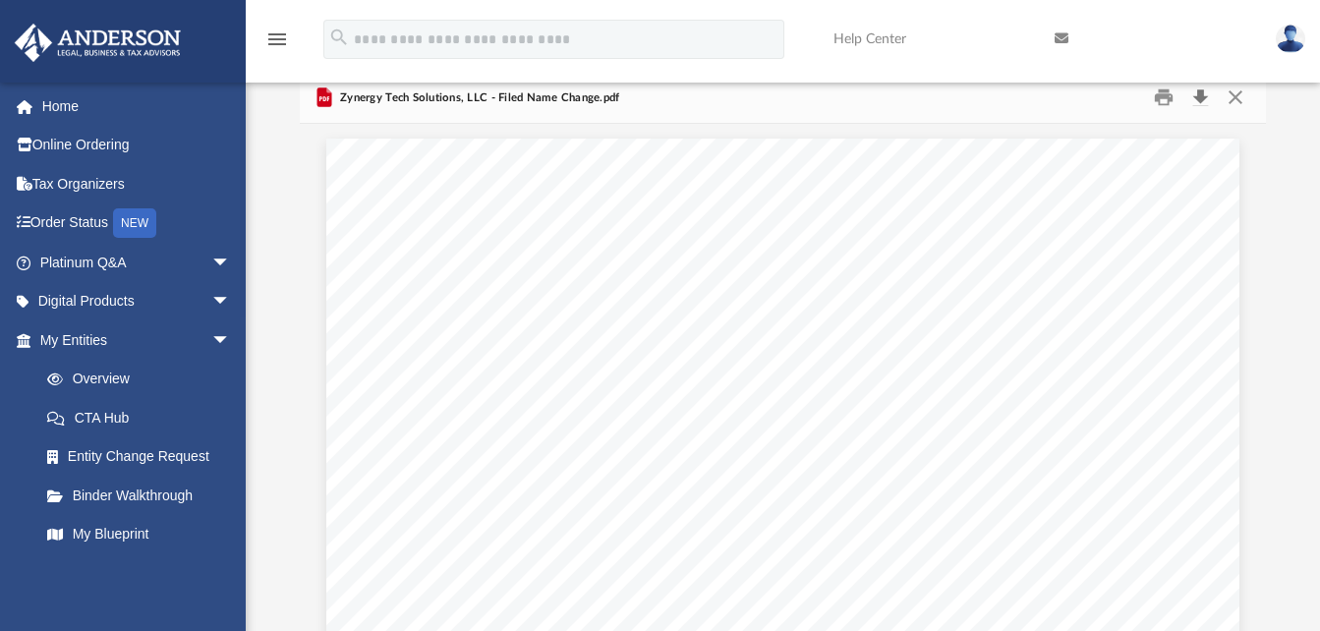
click at [1199, 95] on button "Download" at bounding box center [1199, 98] width 35 height 30
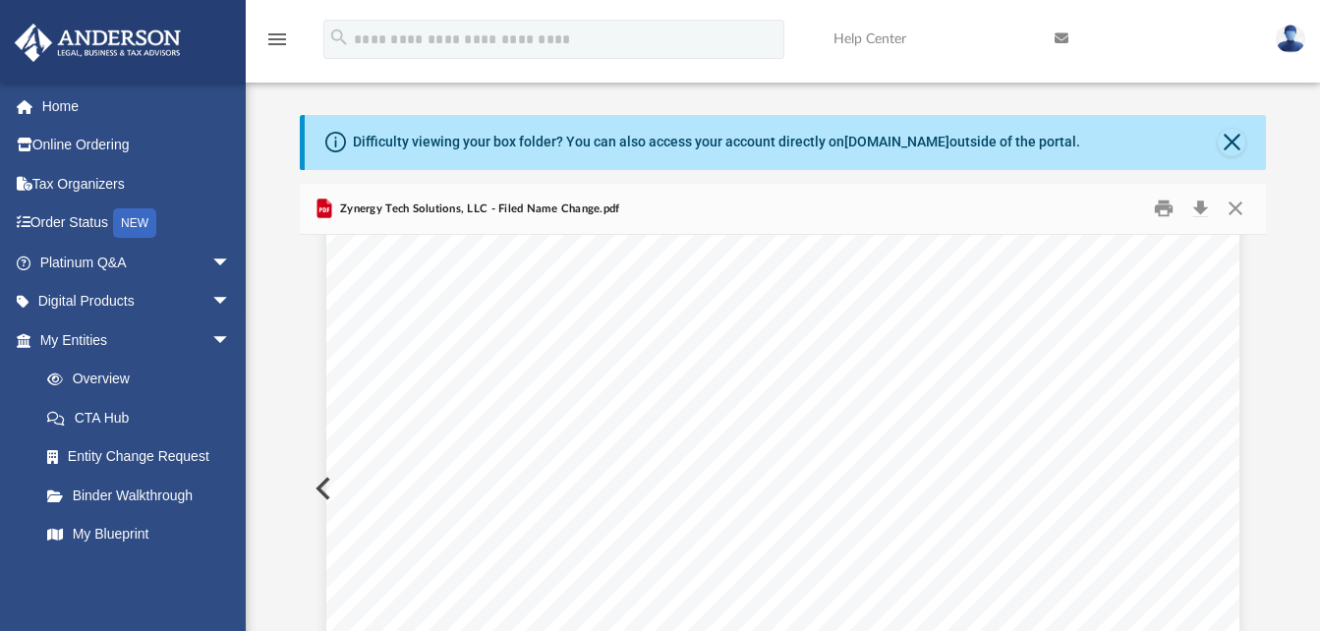
scroll to position [393, 0]
click at [1170, 317] on div "Page 1" at bounding box center [782, 477] width 913 height 1240
